Goal: Task Accomplishment & Management: Manage account settings

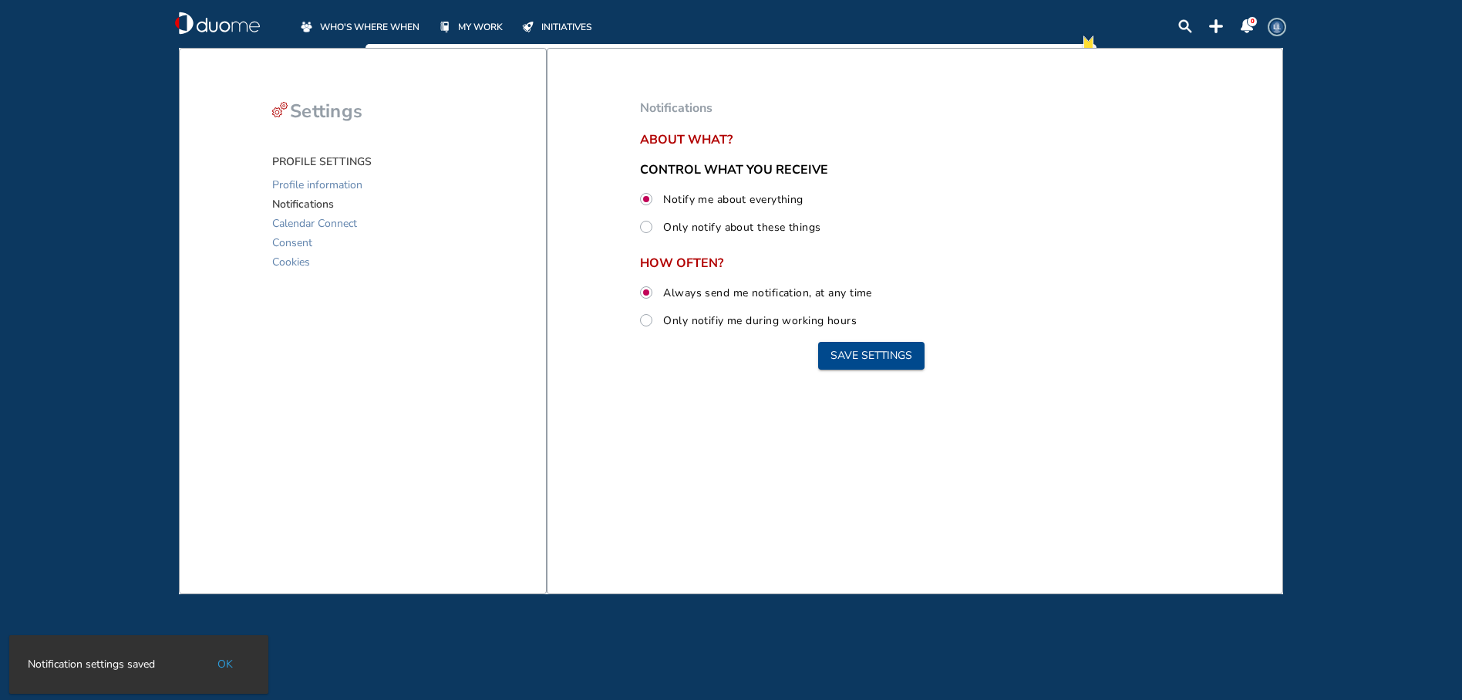
click at [342, 25] on span "WHO'S WHERE WHEN" at bounding box center [369, 26] width 99 height 15
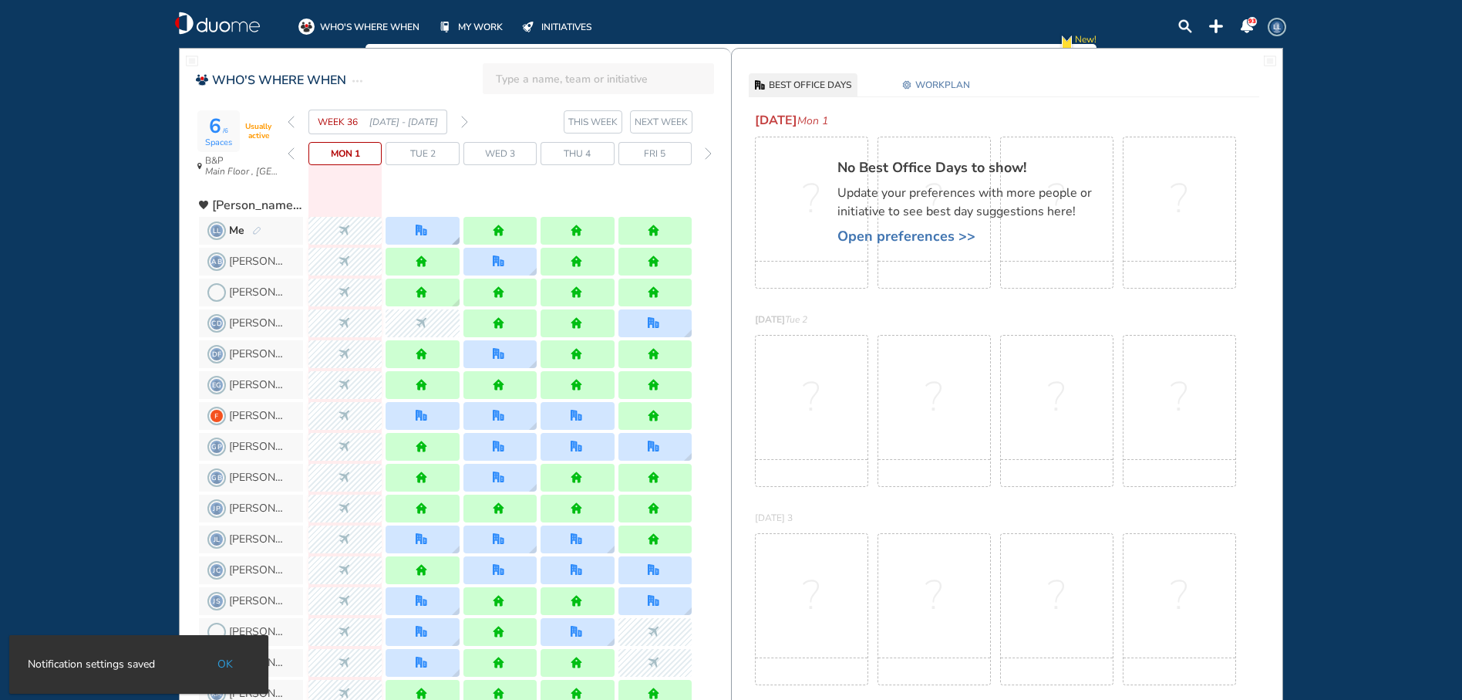
click at [415, 231] on div at bounding box center [422, 231] width 73 height 28
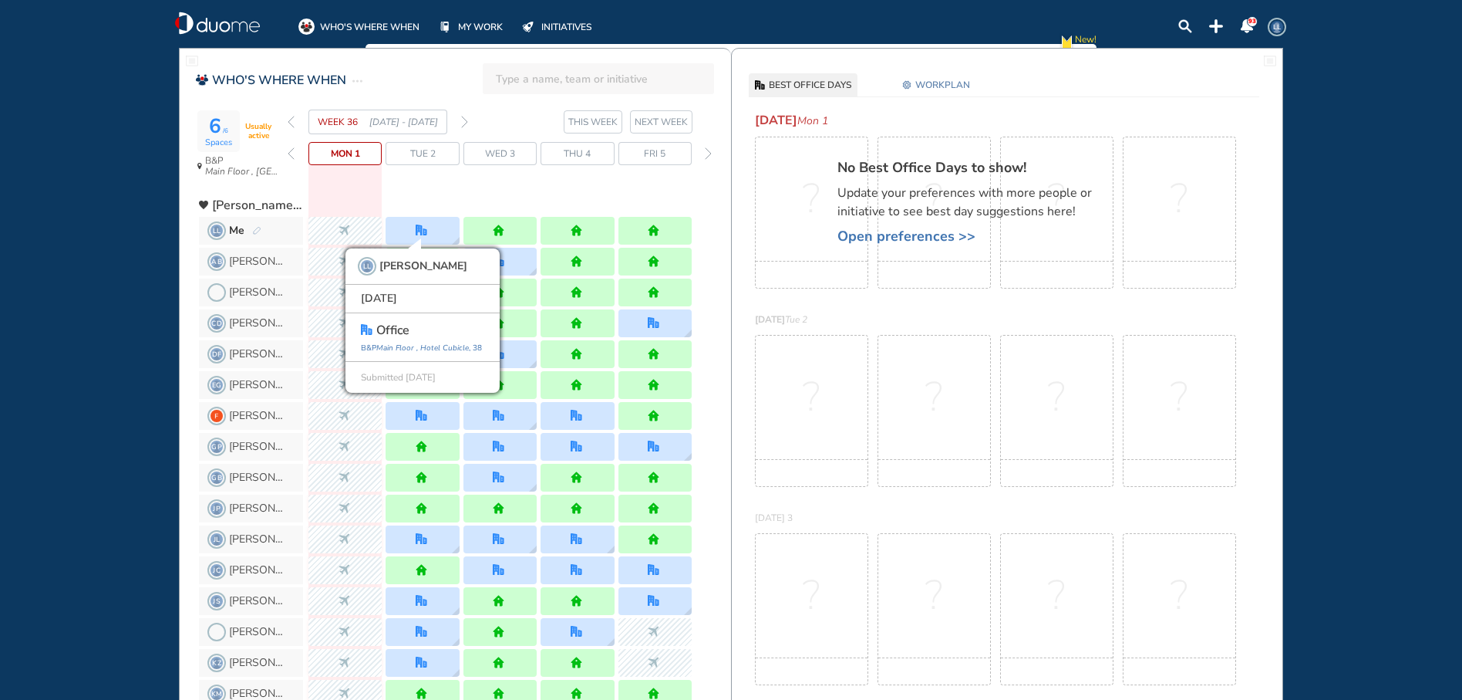
click at [871, 240] on span "Open preferences >>" at bounding box center [973, 235] width 270 height 15
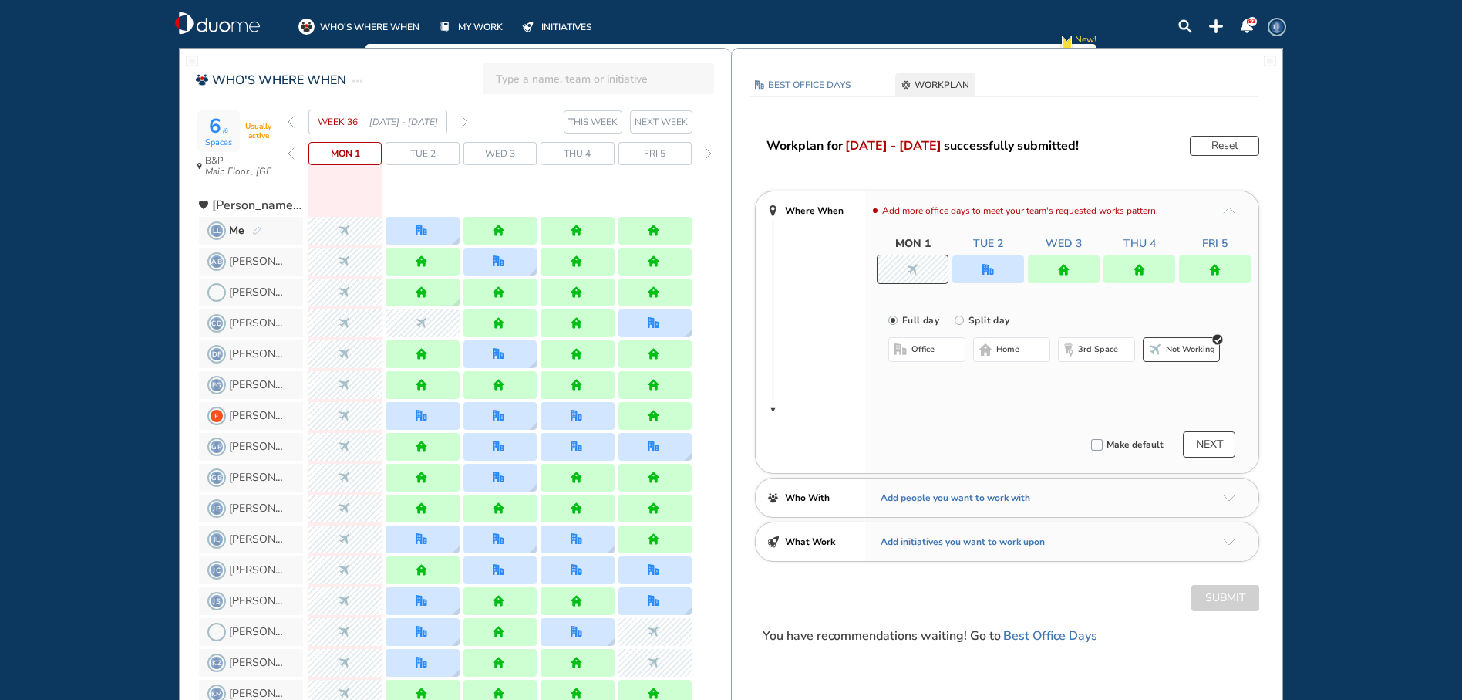
click at [996, 261] on div at bounding box center [989, 269] width 72 height 28
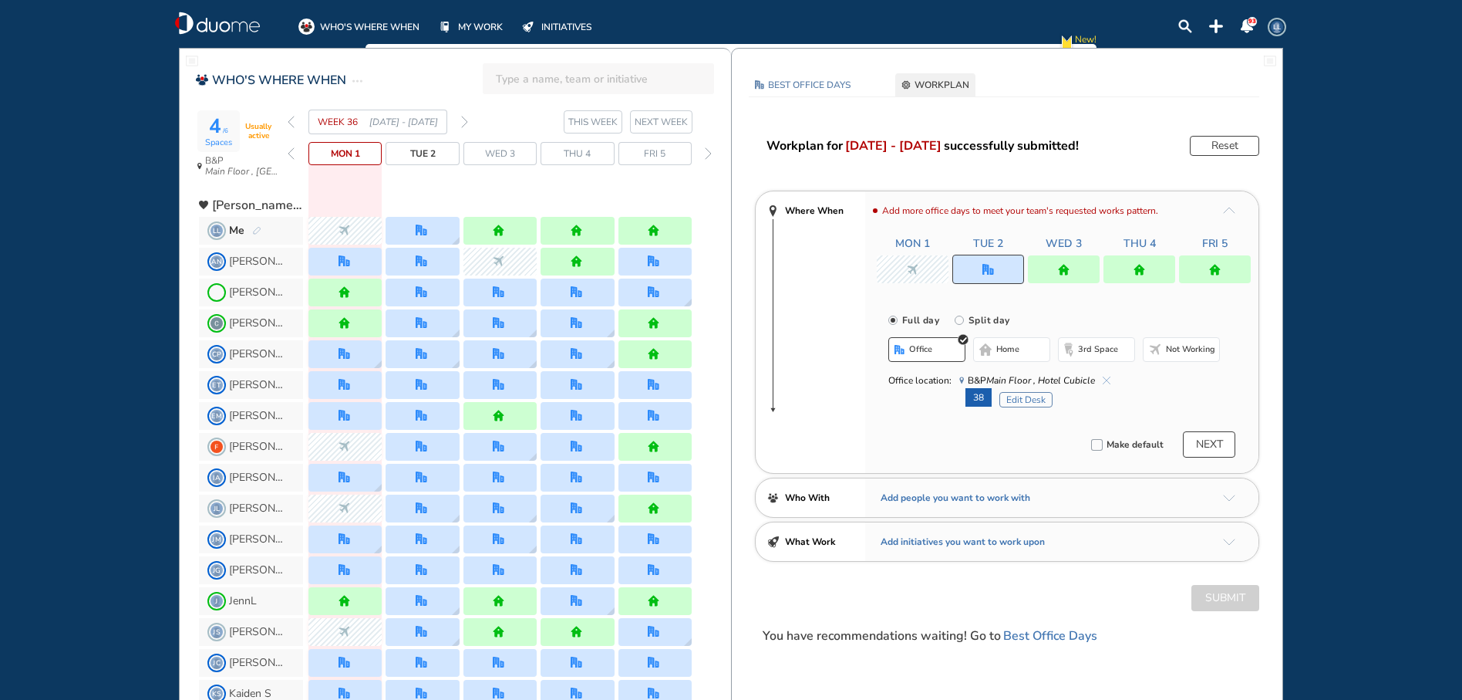
click at [1108, 379] on img "cross-thin-blue" at bounding box center [1107, 380] width 8 height 8
click at [1025, 355] on button "home" at bounding box center [1011, 349] width 77 height 25
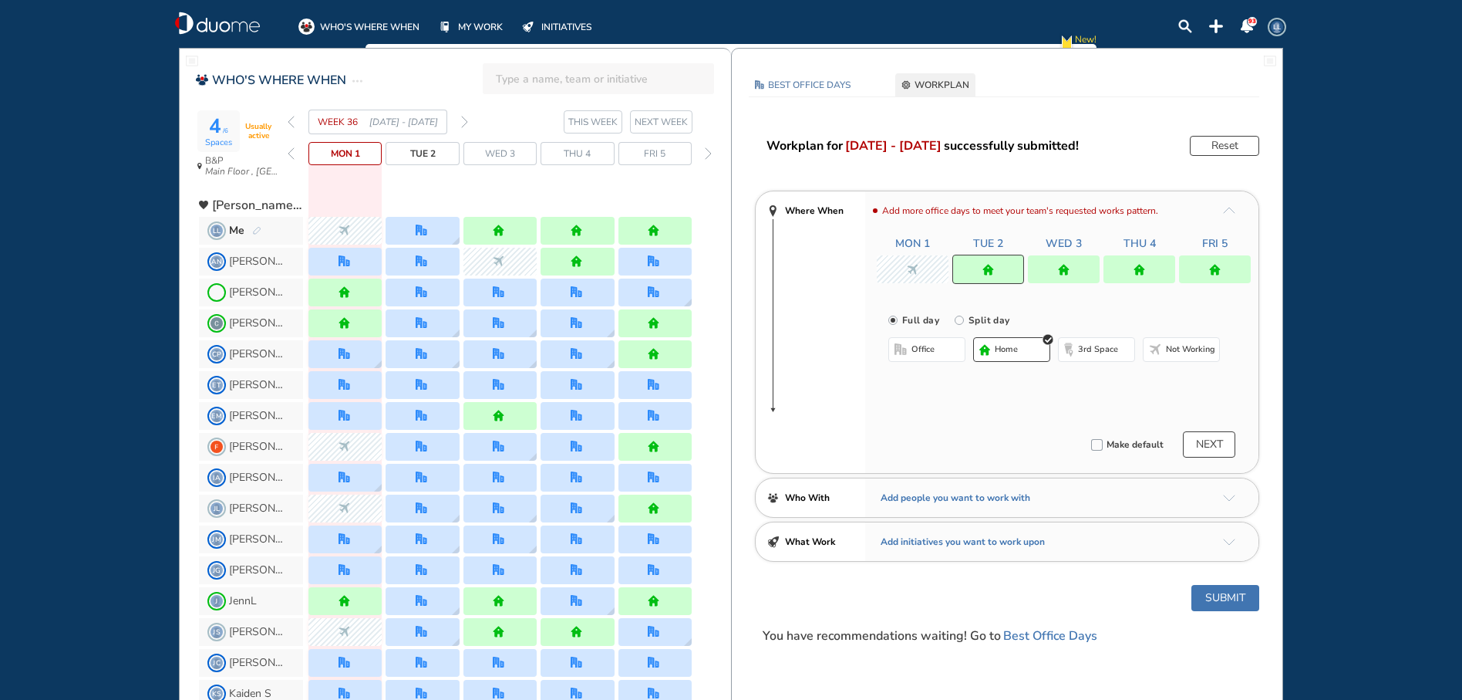
click at [1205, 599] on button "Submit" at bounding box center [1226, 598] width 68 height 26
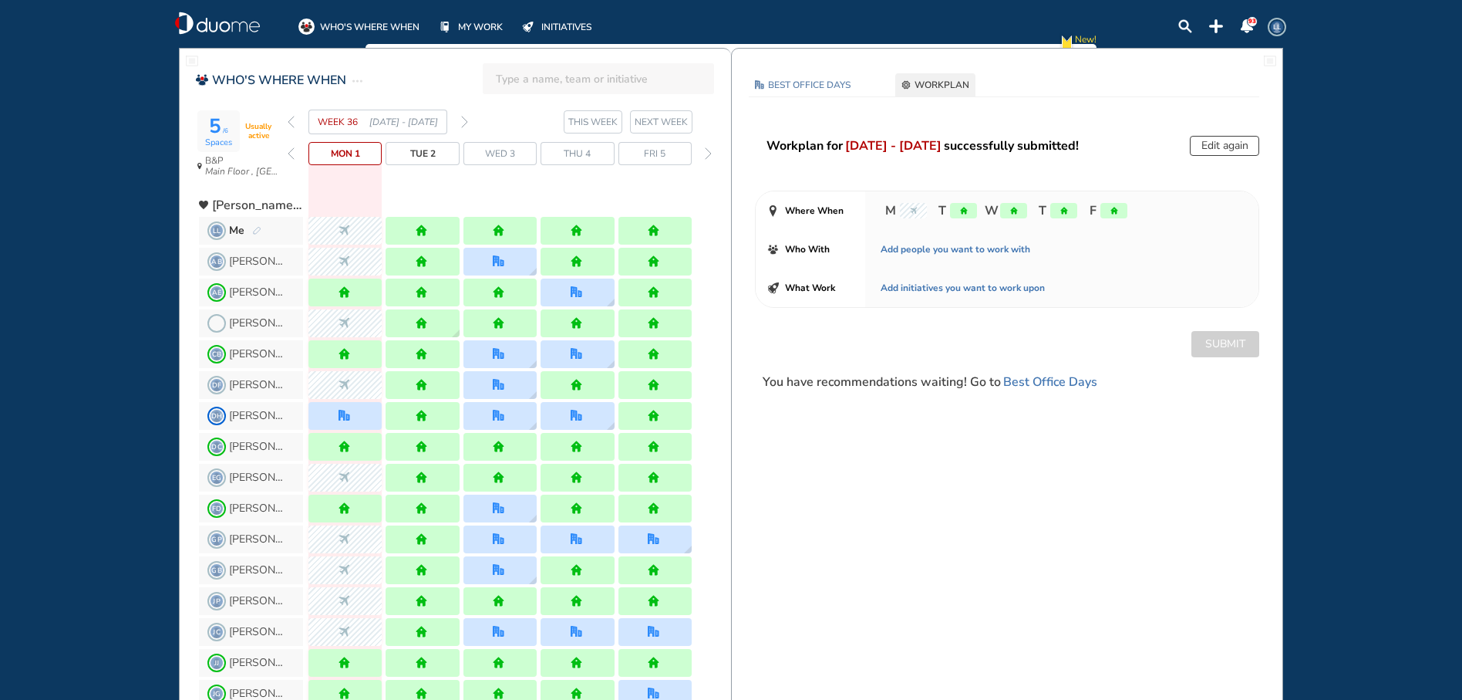
click at [469, 123] on section "WEEK 36 [DATE] - [DATE] THIS WEEK NEXT WEEK" at bounding box center [509, 122] width 443 height 25
click at [462, 121] on img "forward week" at bounding box center [464, 122] width 7 height 12
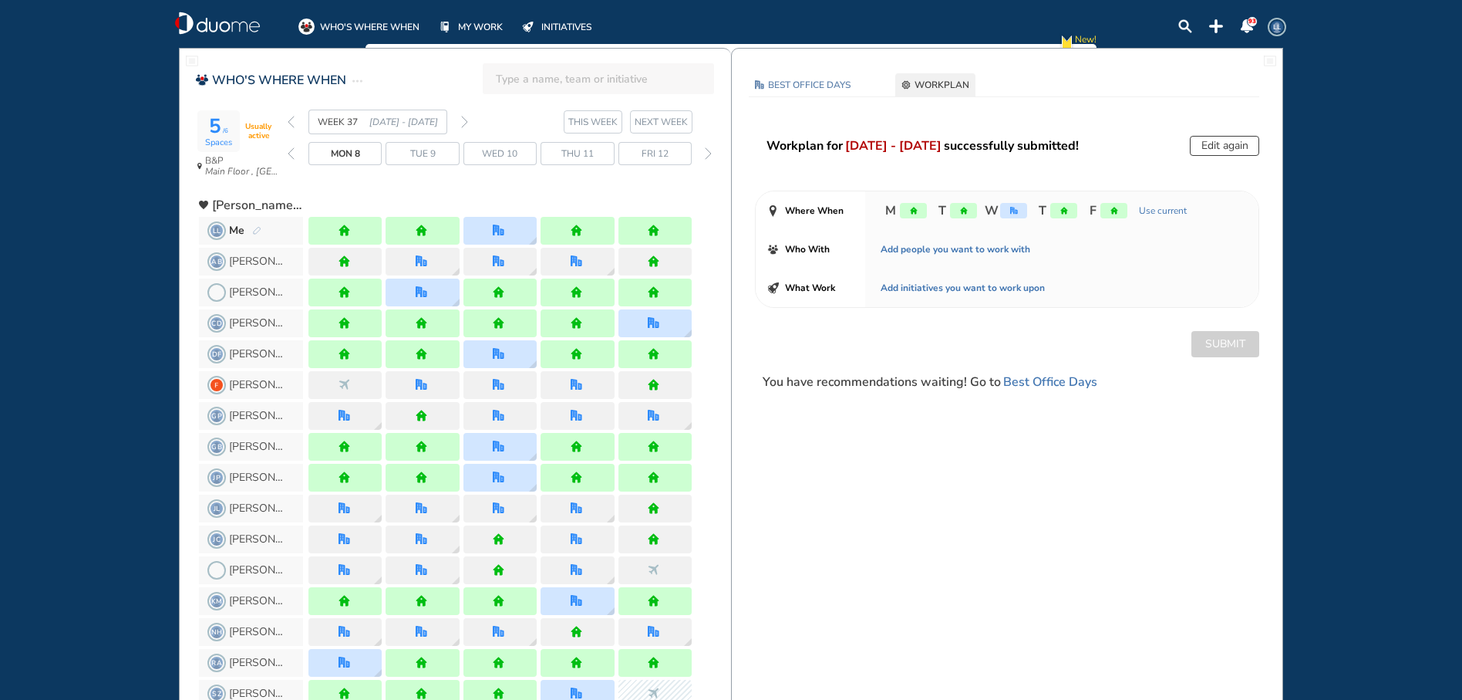
click at [464, 121] on img "forward week" at bounding box center [464, 122] width 7 height 12
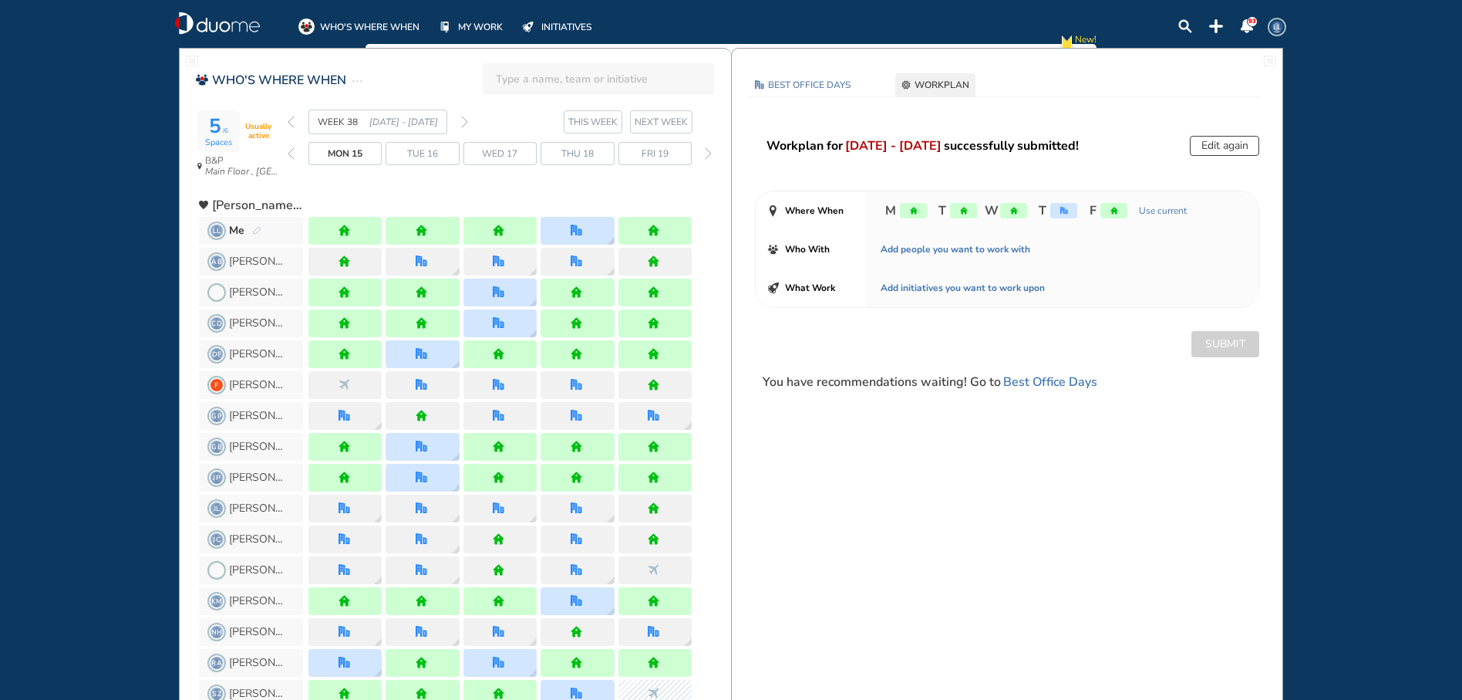
click at [464, 121] on img "forward week" at bounding box center [464, 122] width 7 height 12
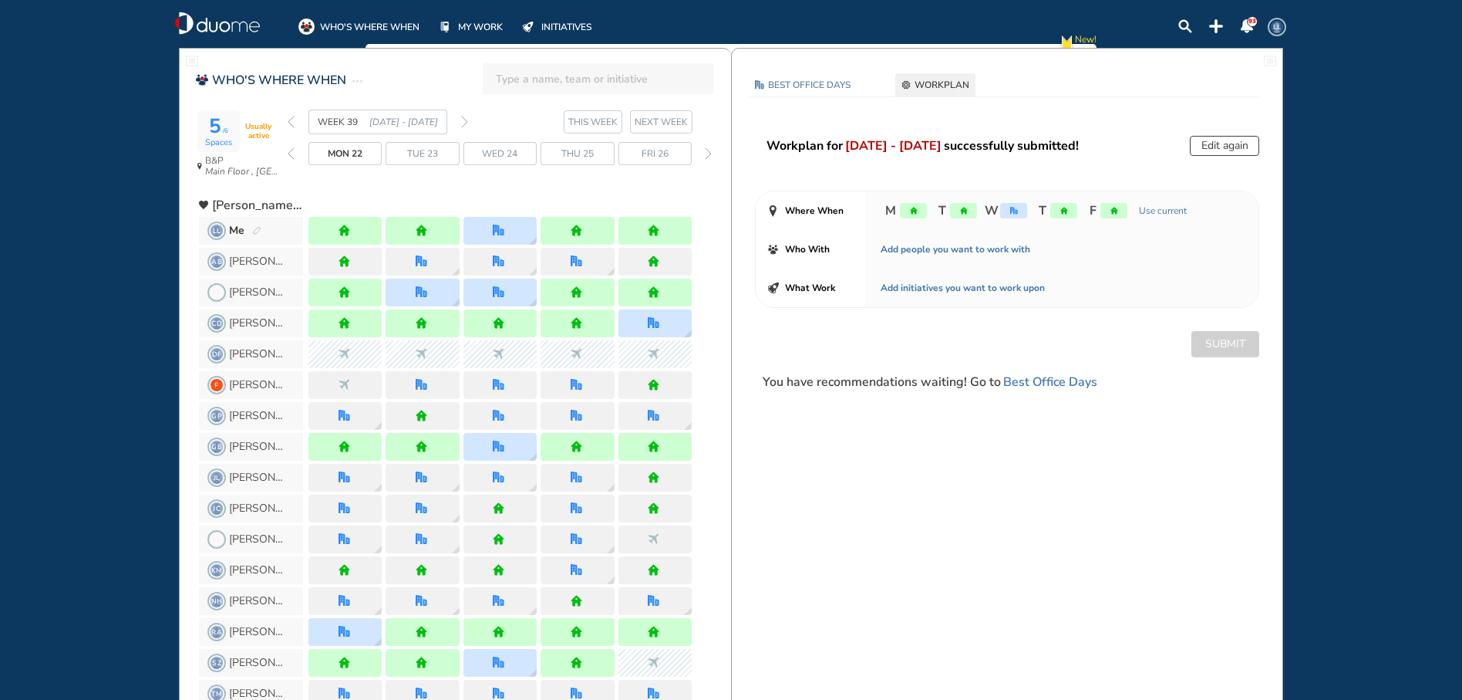
click at [465, 120] on img "forward week" at bounding box center [464, 122] width 7 height 12
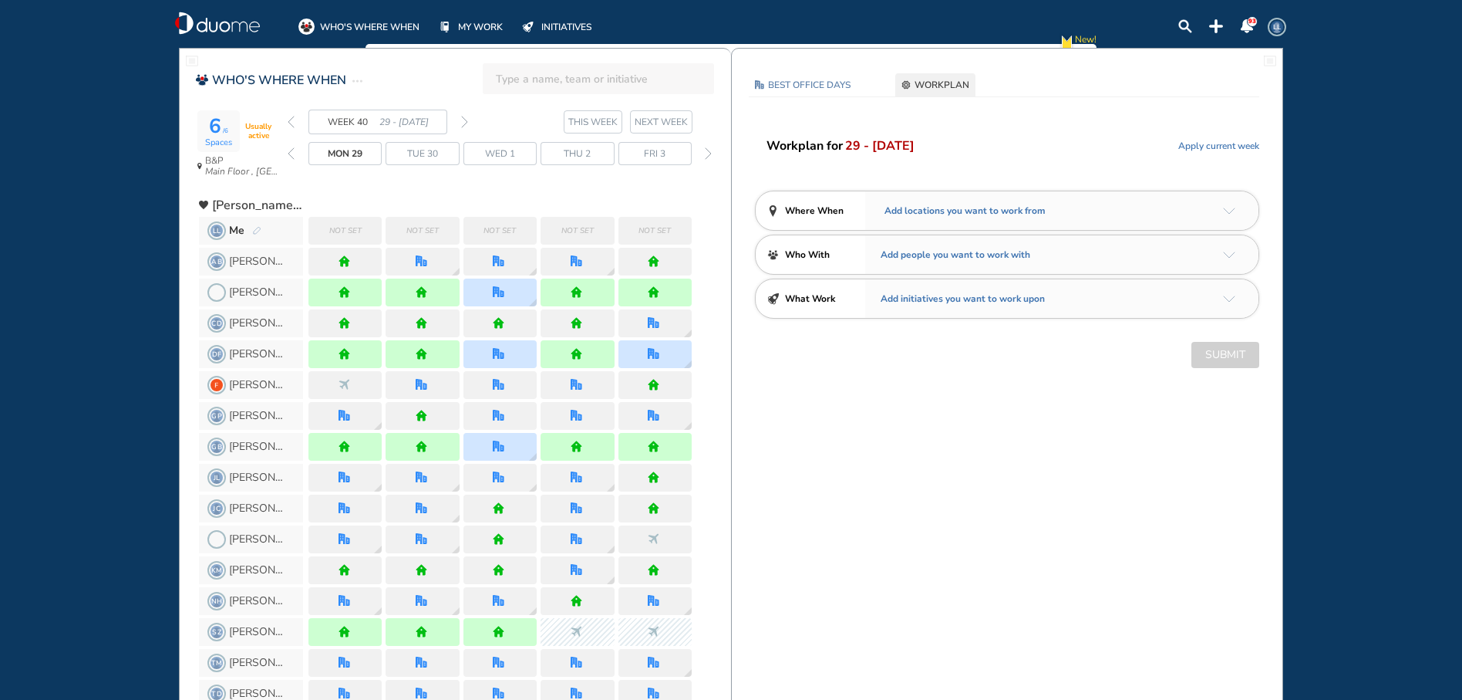
click at [1108, 215] on div "Add locations you want to work from" at bounding box center [1061, 210] width 393 height 39
click at [1230, 211] on img "arrow-down-a5b4c4" at bounding box center [1229, 210] width 12 height 7
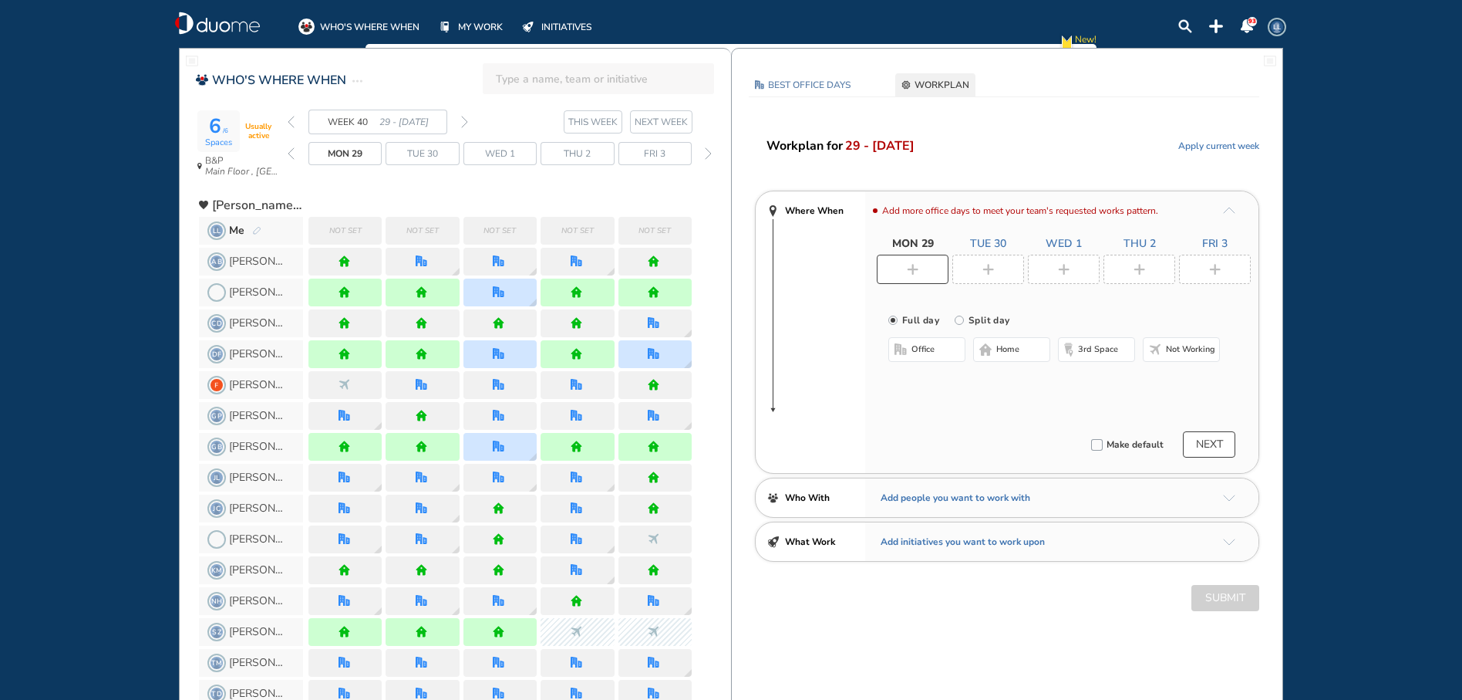
click at [1010, 349] on span "home" at bounding box center [1007, 349] width 23 height 12
click at [986, 264] on img "plus-rounded-bdbdbd" at bounding box center [989, 270] width 12 height 12
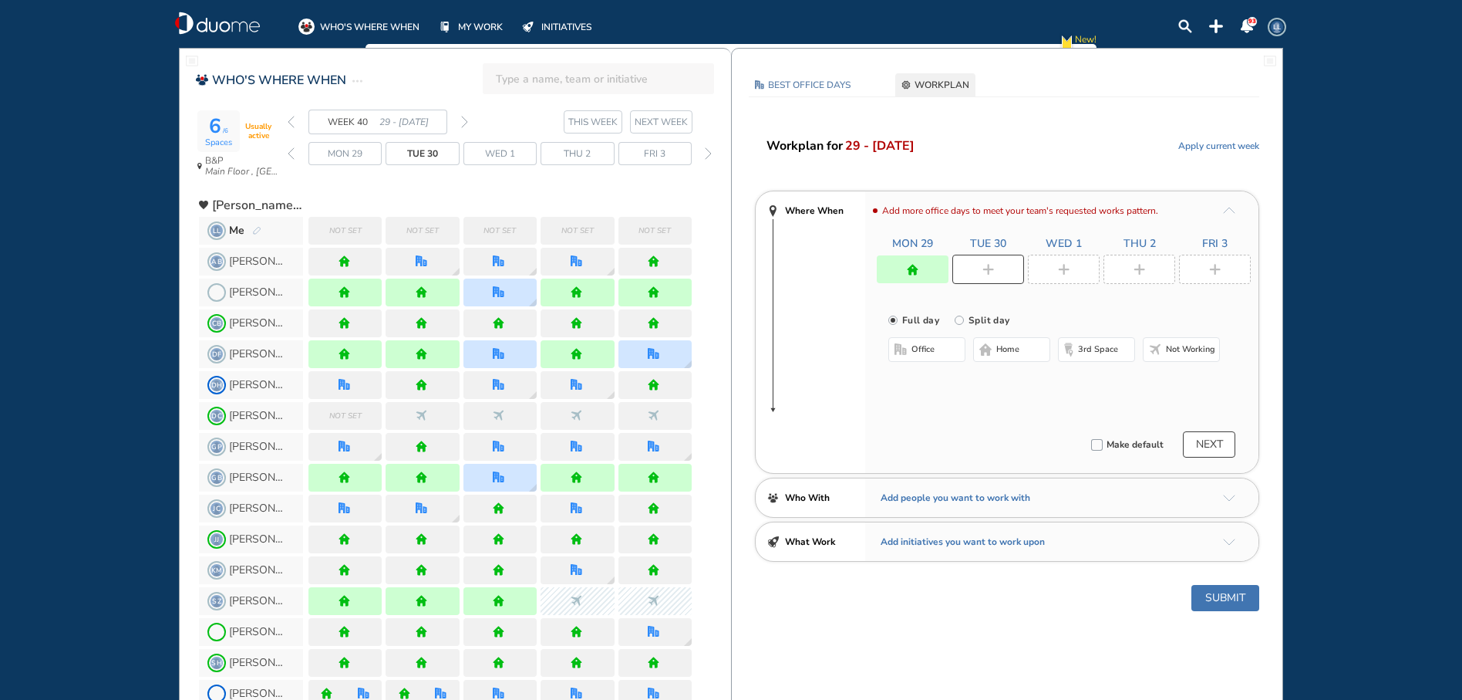
drag, startPoint x: 955, startPoint y: 349, endPoint x: 965, endPoint y: 357, distance: 12.6
click at [955, 349] on button "office" at bounding box center [926, 349] width 77 height 25
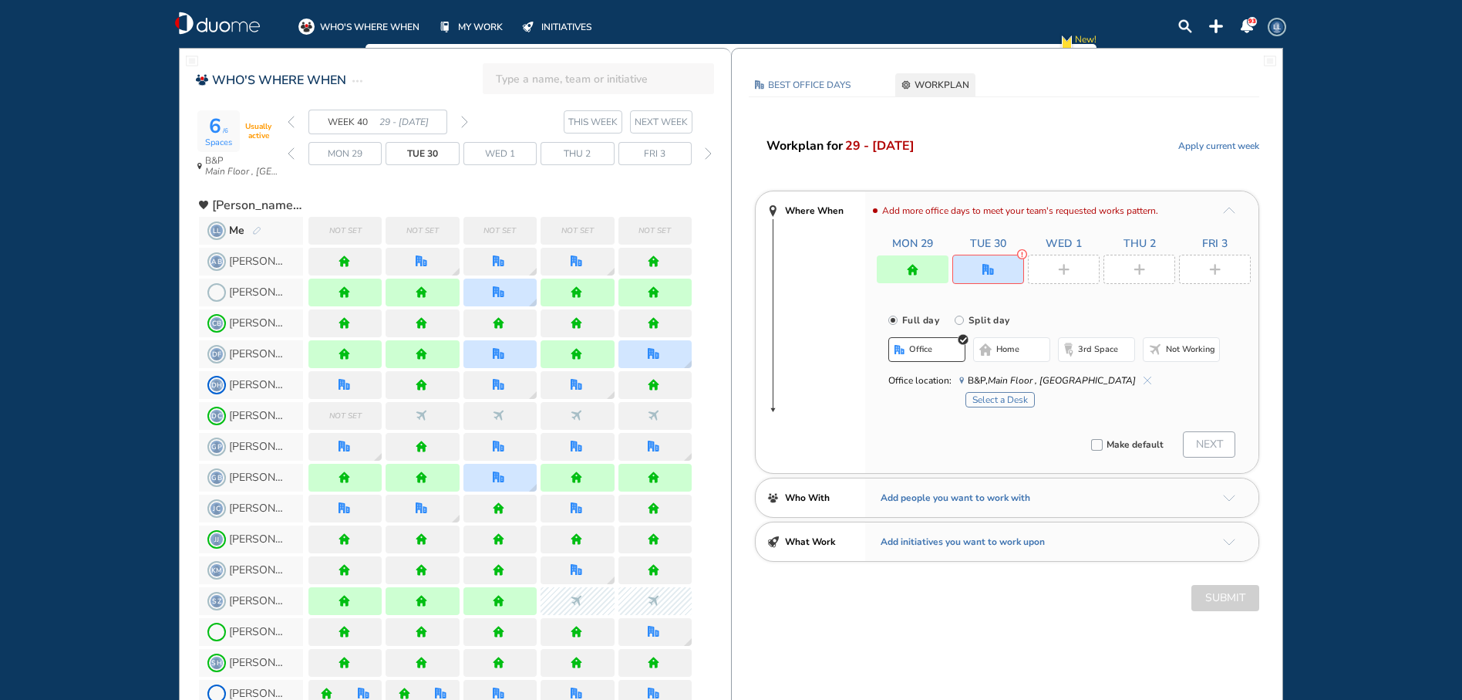
click at [1010, 403] on button "Select a Desk" at bounding box center [1000, 399] width 69 height 15
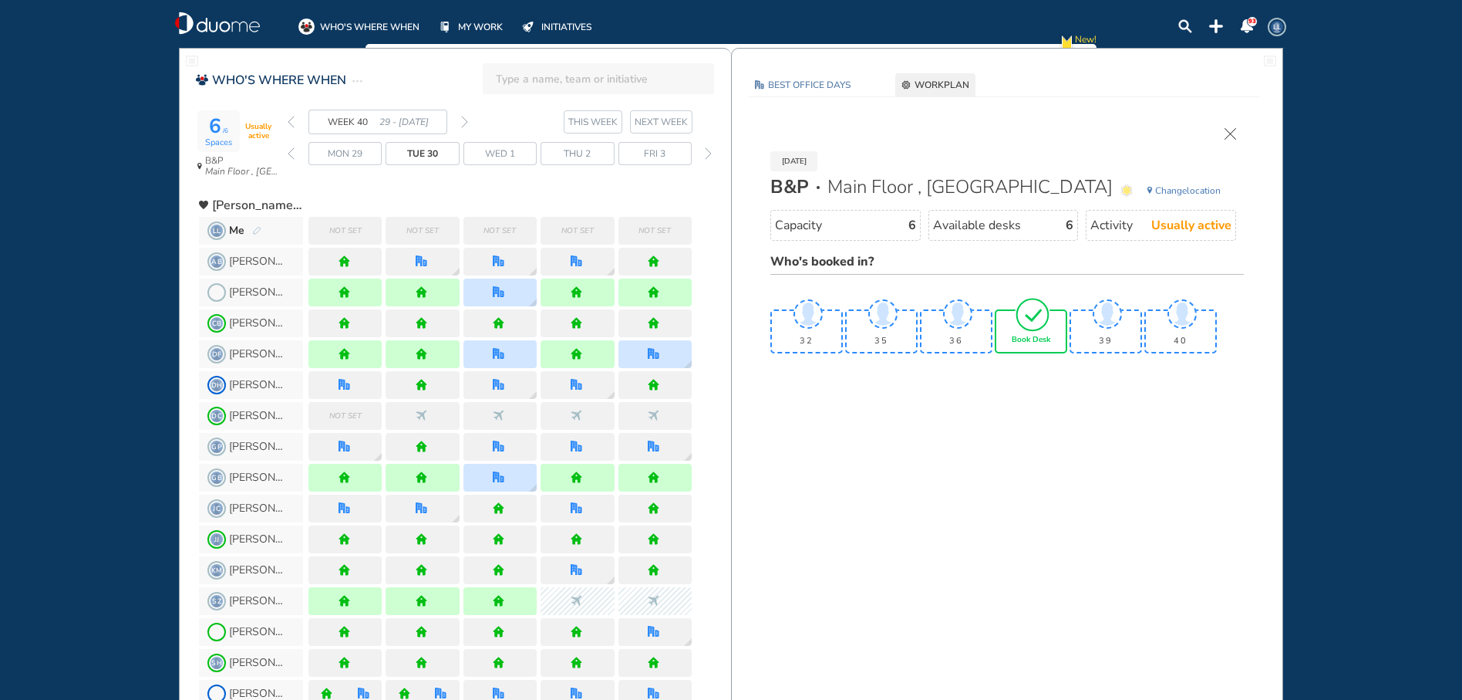
click at [1030, 341] on span "Book Desk" at bounding box center [1031, 339] width 39 height 9
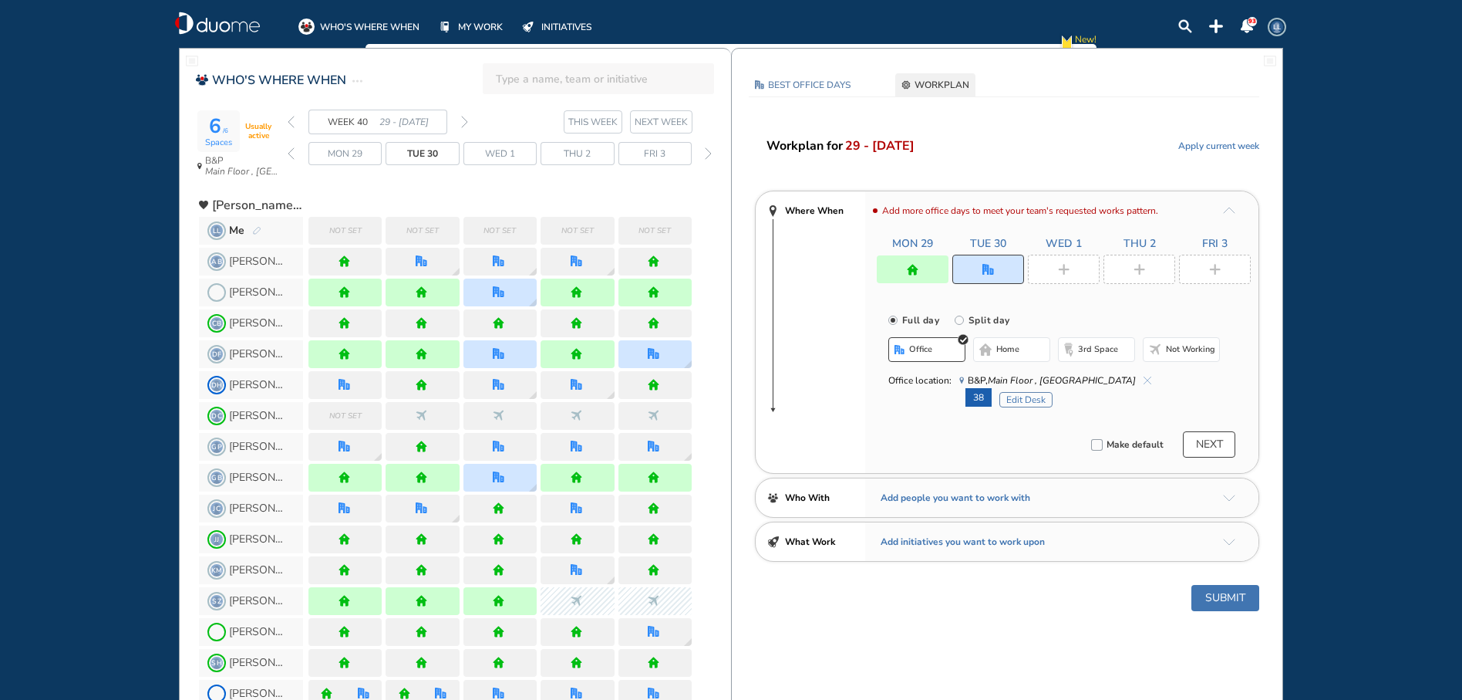
click at [1073, 268] on div at bounding box center [1064, 269] width 72 height 29
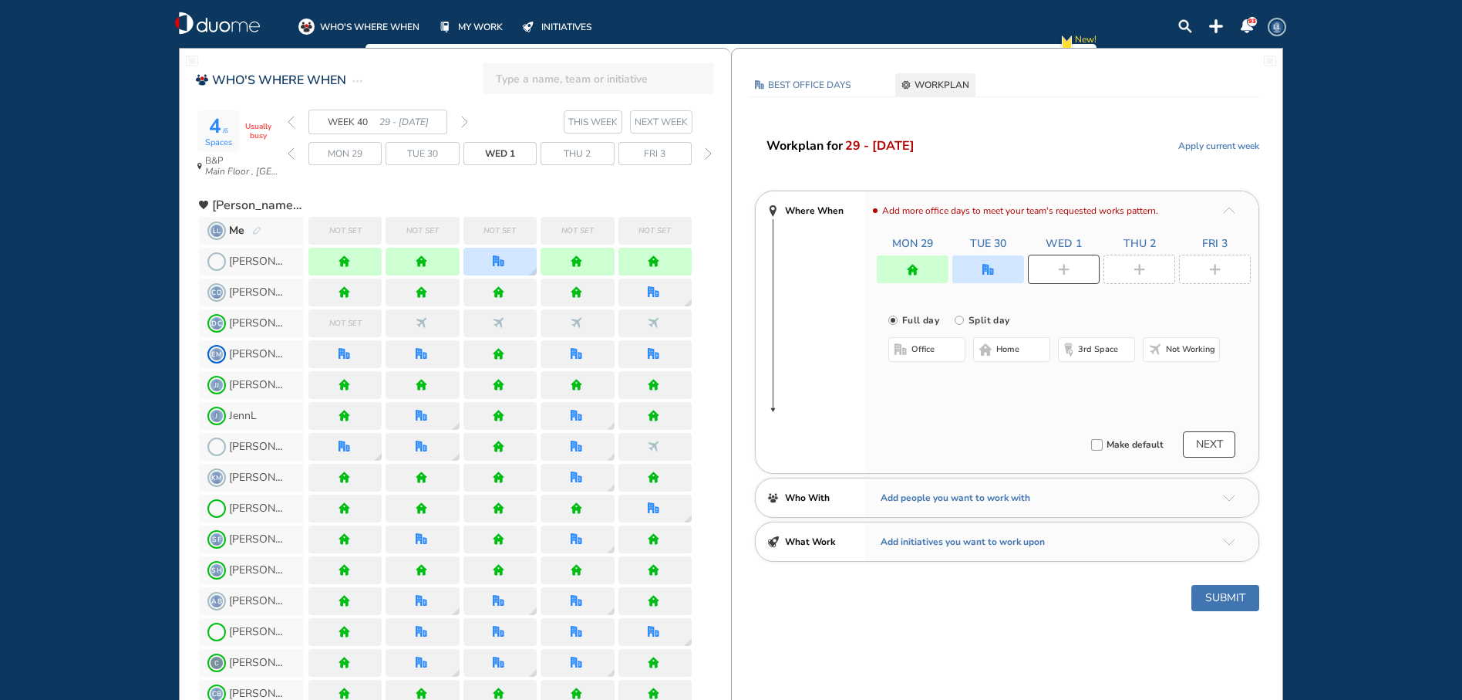
drag, startPoint x: 1010, startPoint y: 346, endPoint x: 1020, endPoint y: 341, distance: 11.4
click at [1010, 346] on span "home" at bounding box center [1007, 349] width 23 height 12
click at [1145, 268] on img "plus-rounded-bdbdbd" at bounding box center [1140, 270] width 12 height 12
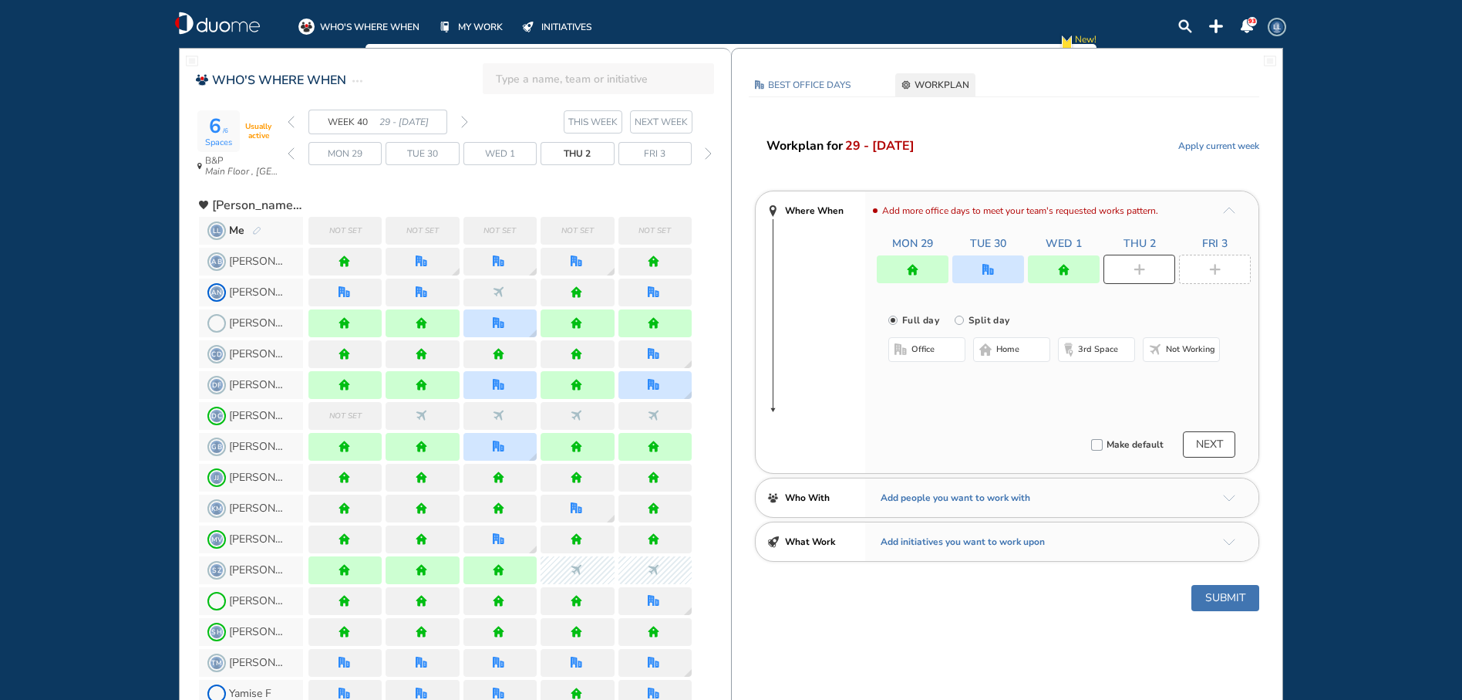
click at [948, 352] on button "office" at bounding box center [926, 349] width 77 height 25
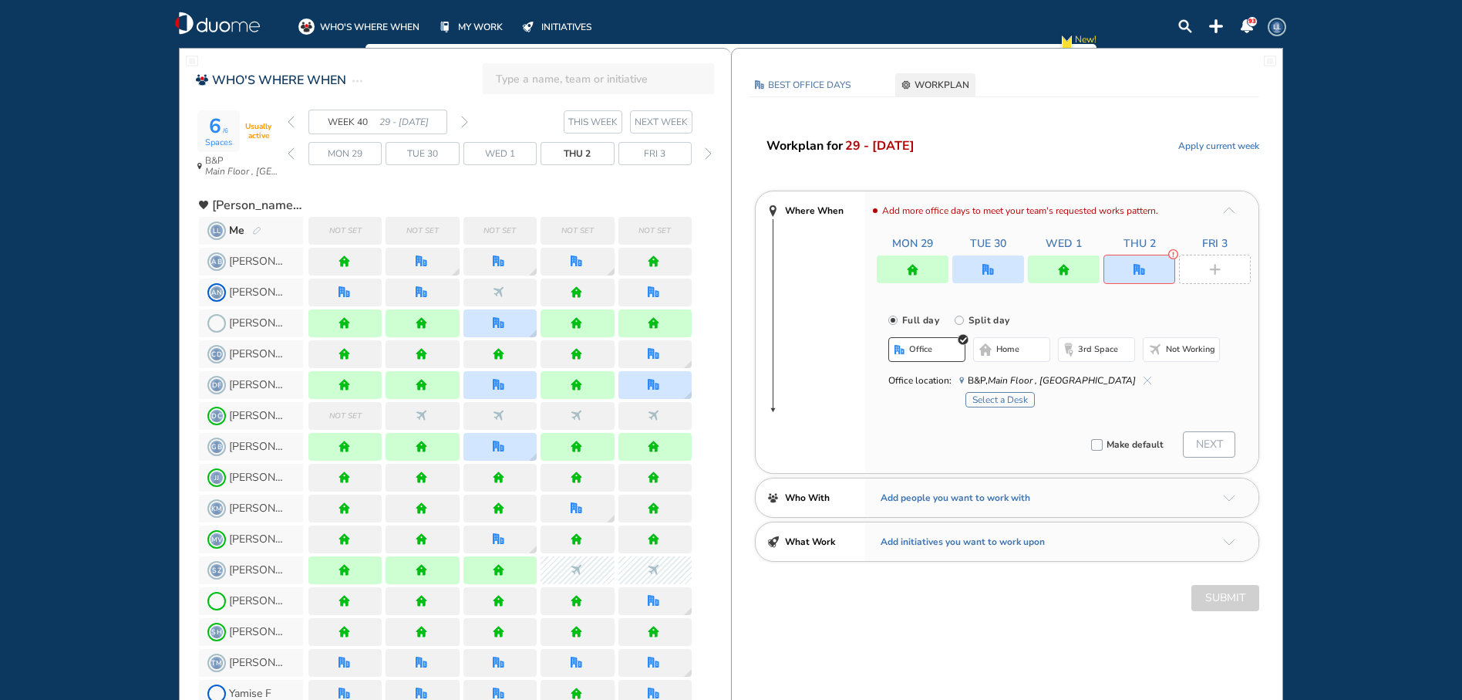
click at [1020, 398] on button "Select a Desk" at bounding box center [1000, 399] width 69 height 15
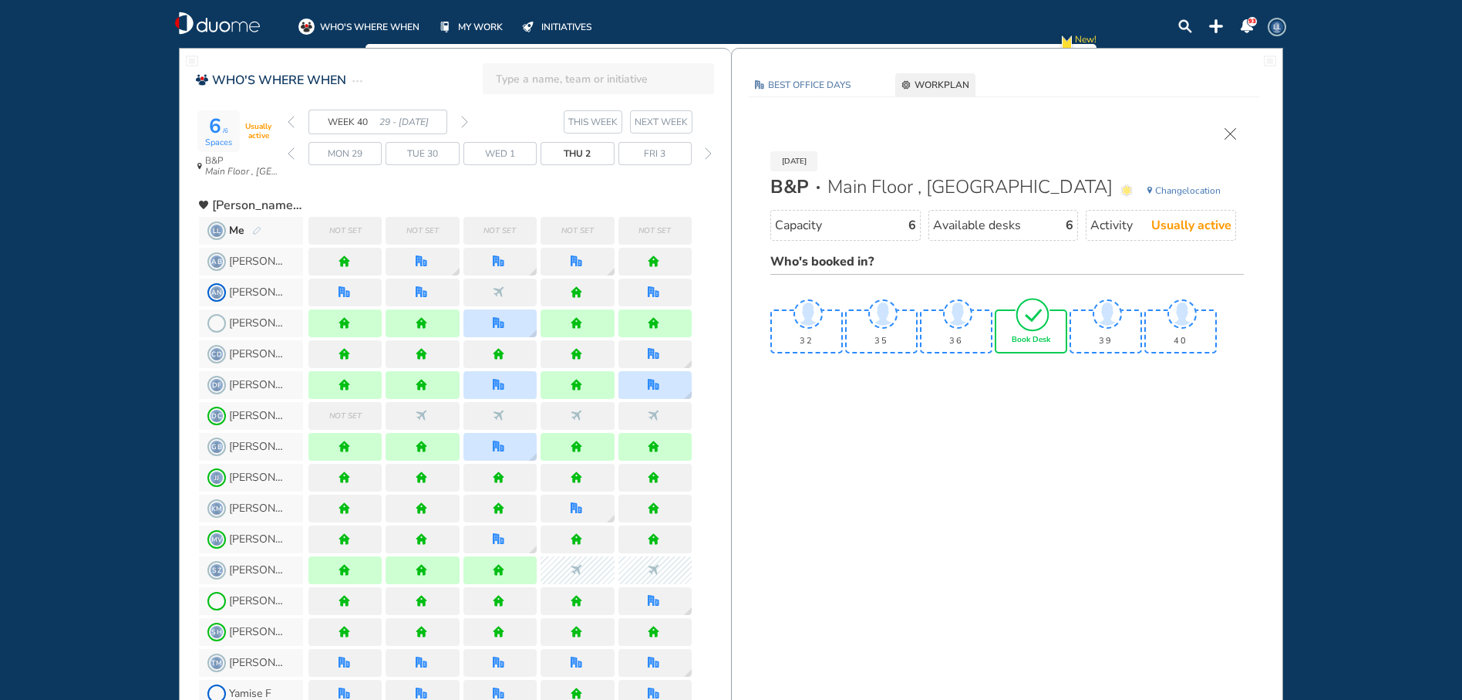
click at [1033, 326] on img "tick-rounded-outline" at bounding box center [1032, 314] width 35 height 36
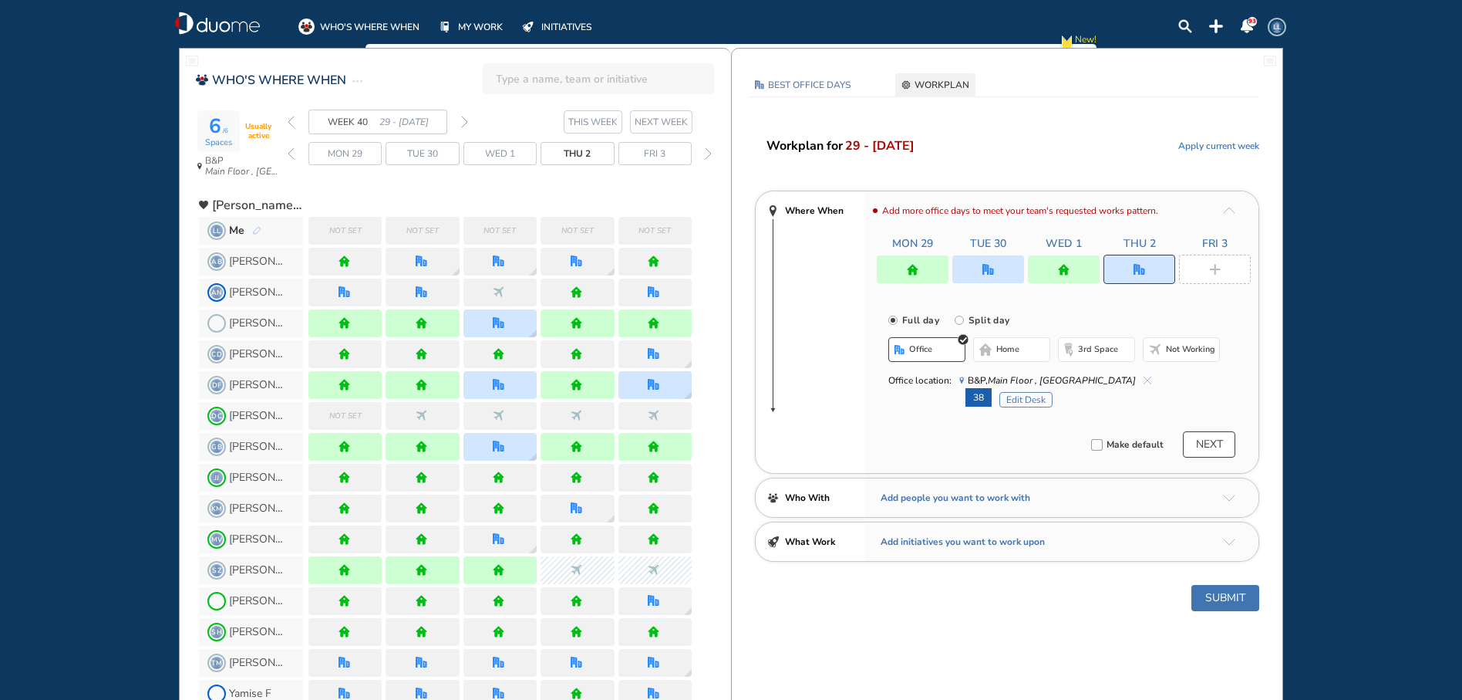
click at [1212, 276] on div at bounding box center [1215, 269] width 72 height 29
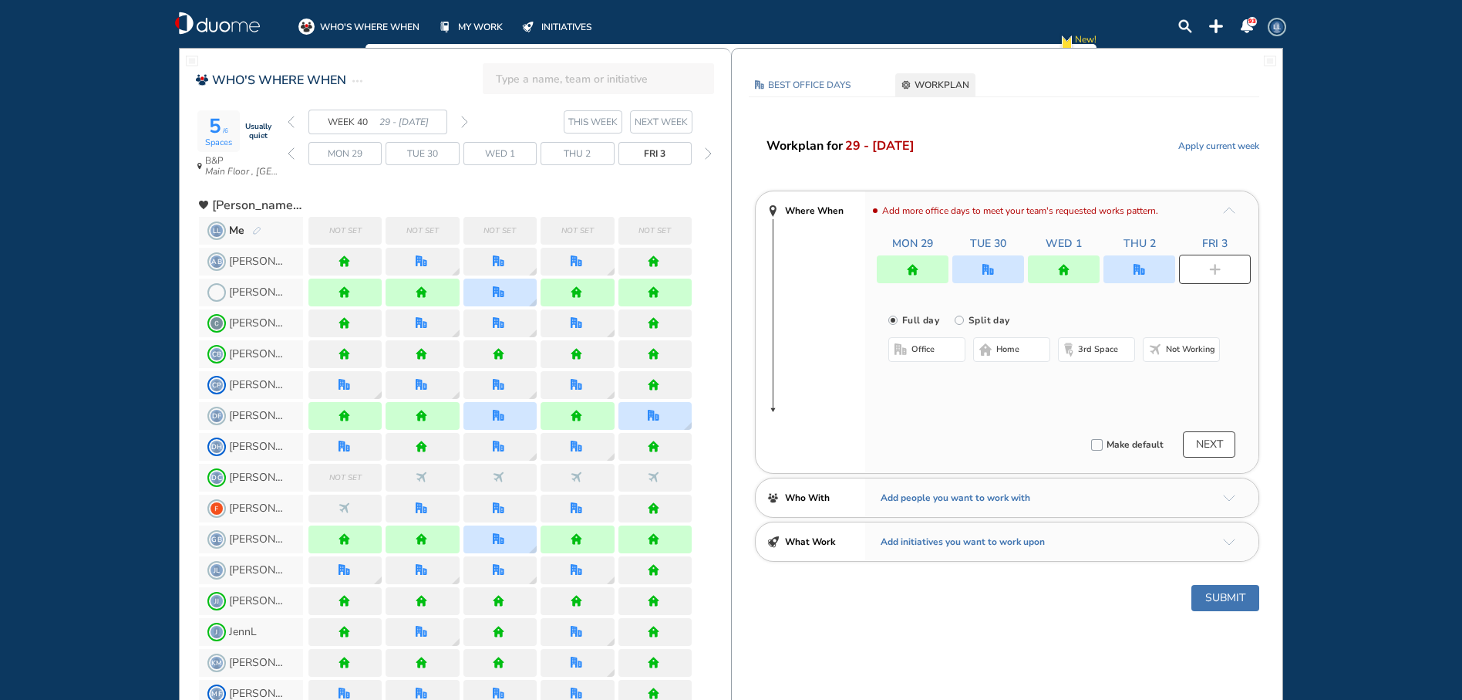
click at [1020, 357] on button "home" at bounding box center [1011, 349] width 77 height 25
click at [1236, 595] on button "Submit" at bounding box center [1226, 598] width 68 height 26
